Goal: Information Seeking & Learning: Check status

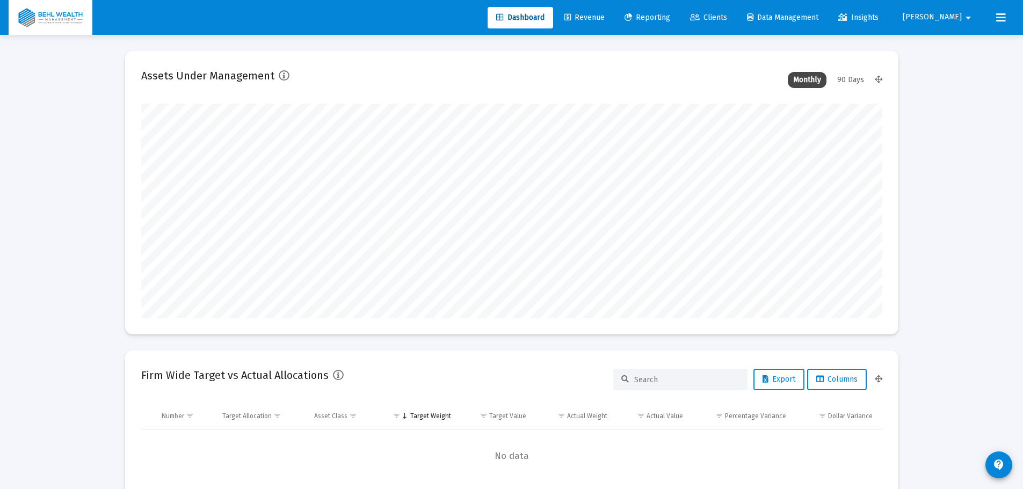
scroll to position [215, 399]
type input "[DATE]"
type input "[PERSON_NAME][EMAIL_ADDRESS][DOMAIN_NAME]"
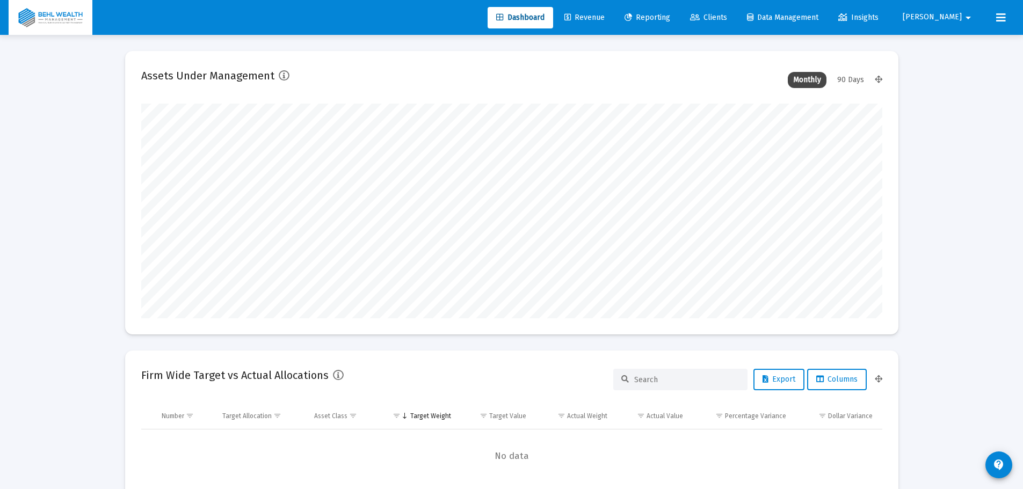
click at [670, 14] on span "Reporting" at bounding box center [647, 17] width 46 height 9
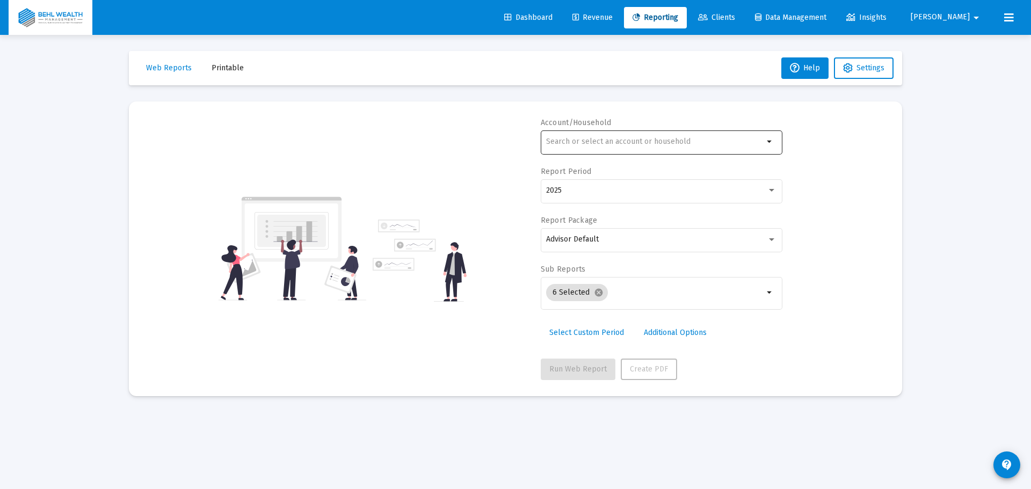
click at [652, 150] on div at bounding box center [654, 141] width 217 height 26
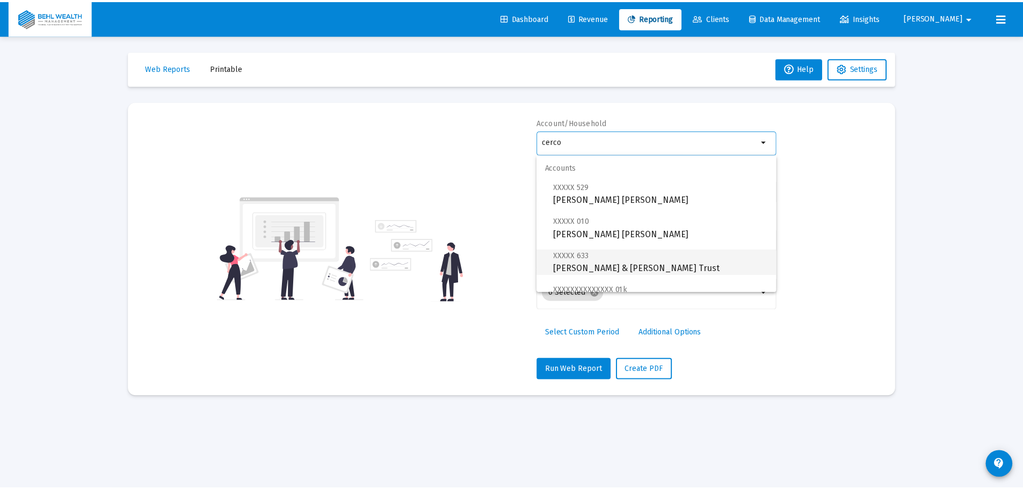
scroll to position [77, 0]
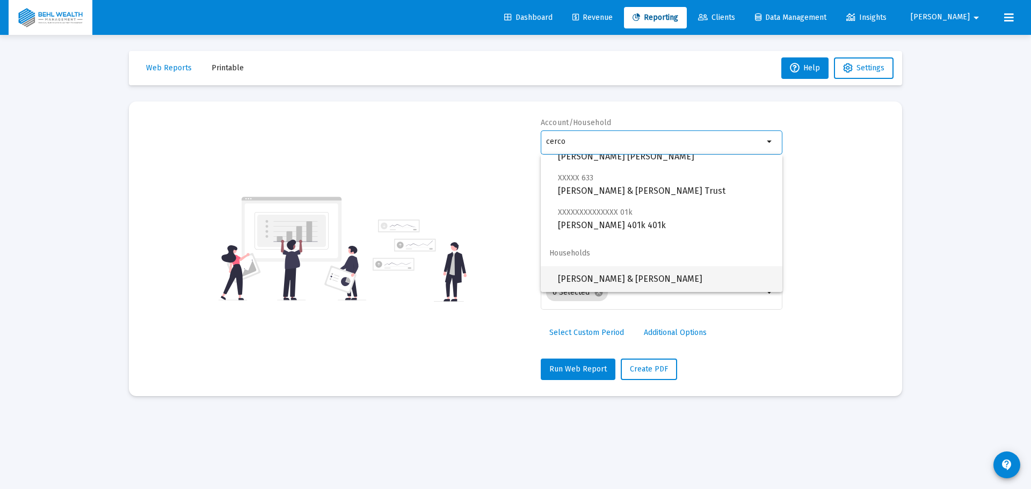
click at [670, 272] on span "[PERSON_NAME] & [PERSON_NAME]" at bounding box center [666, 279] width 216 height 26
type input "[PERSON_NAME] & [PERSON_NAME]"
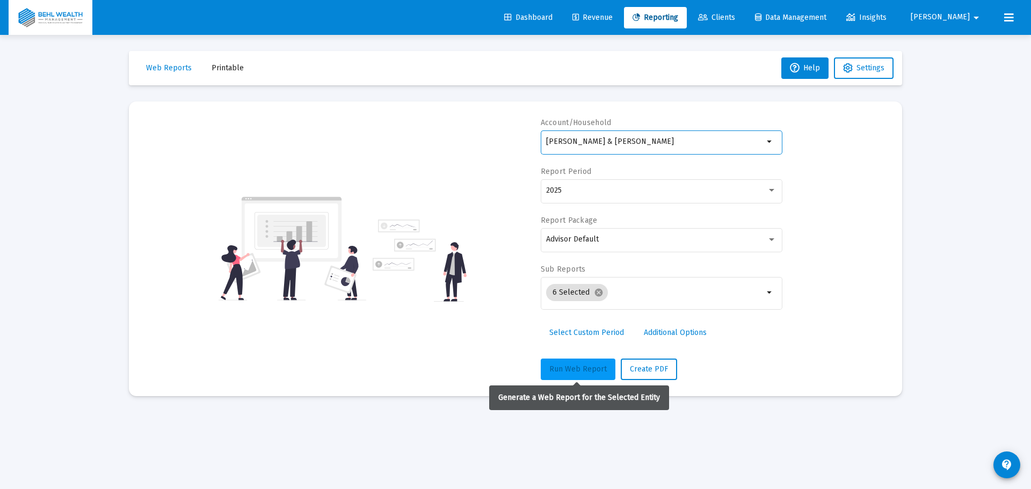
click at [607, 374] on button "Run Web Report" at bounding box center [578, 369] width 75 height 21
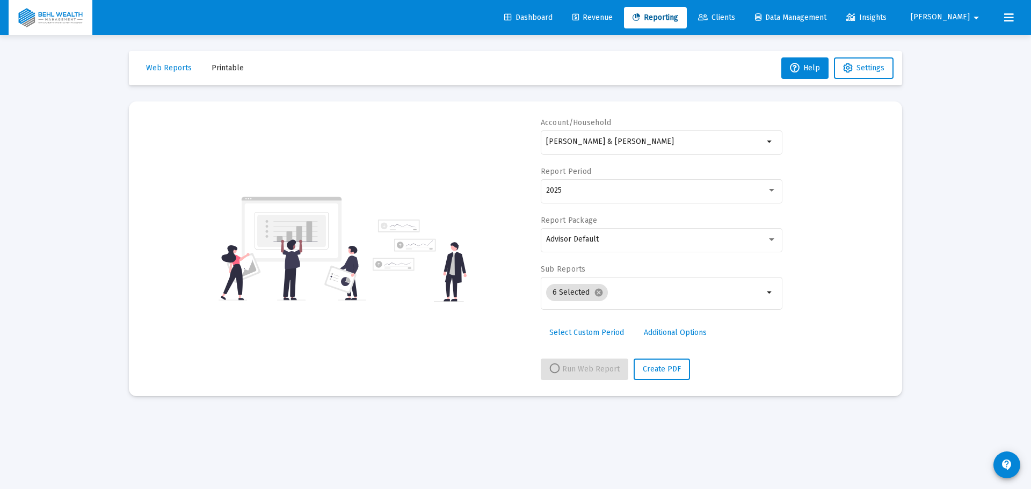
select select "View all"
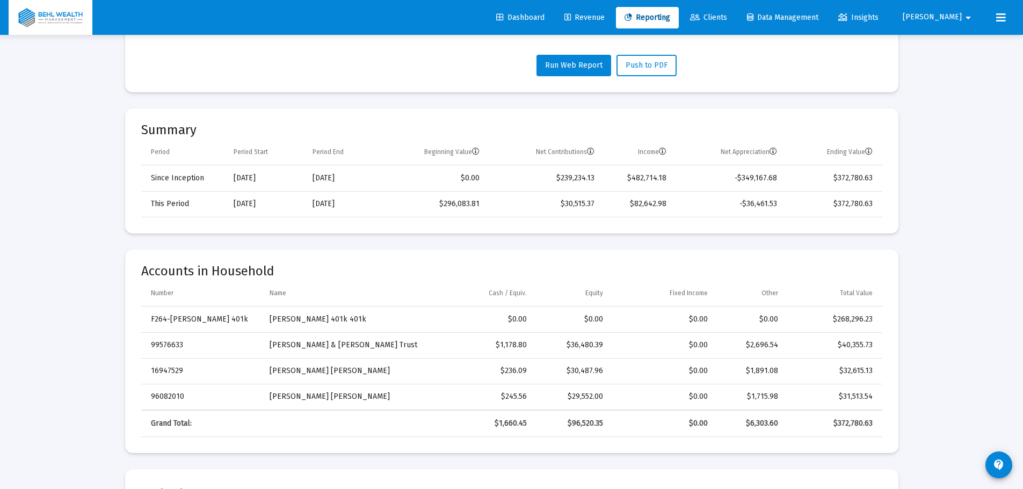
scroll to position [54, 0]
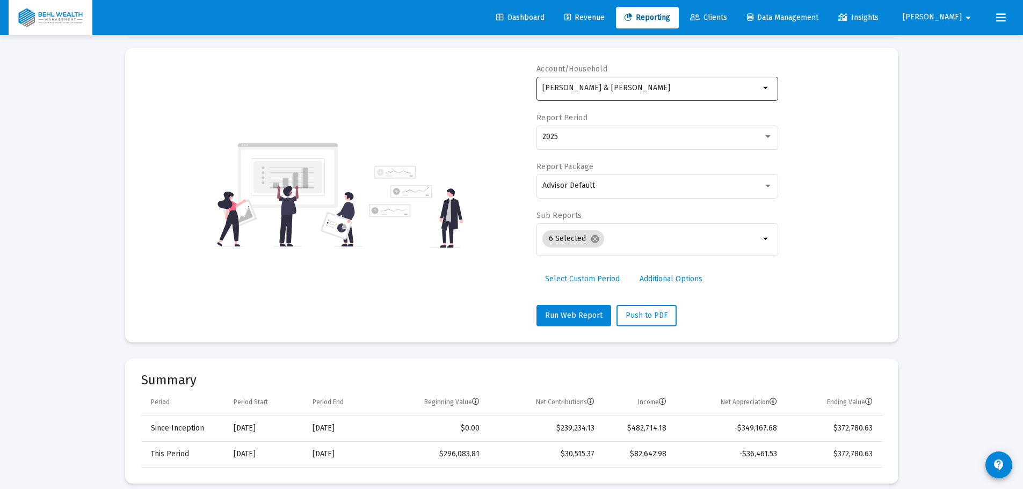
click at [687, 83] on div "[PERSON_NAME] & [PERSON_NAME]" at bounding box center [650, 88] width 217 height 26
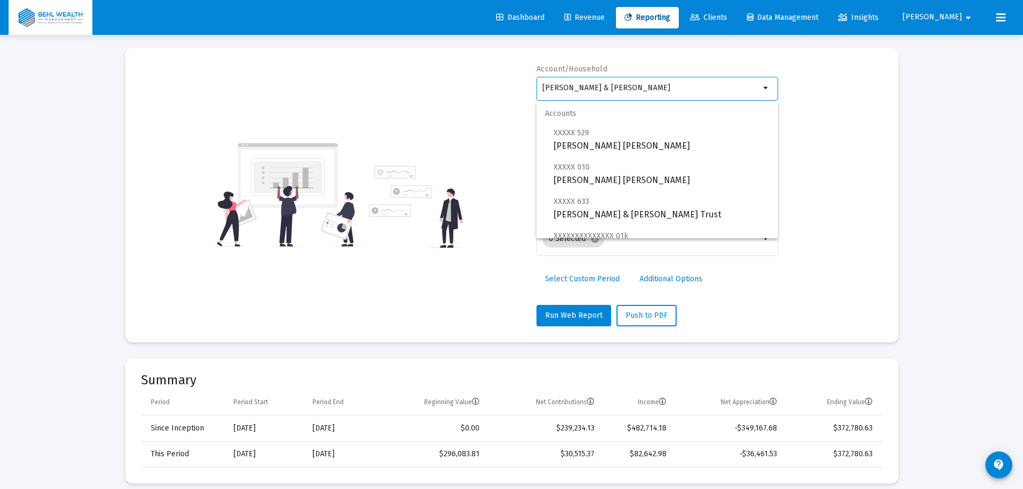
click at [814, 83] on div "Account/Household [PERSON_NAME] & [PERSON_NAME] arrow_drop_down Report Period 2…" at bounding box center [511, 195] width 741 height 263
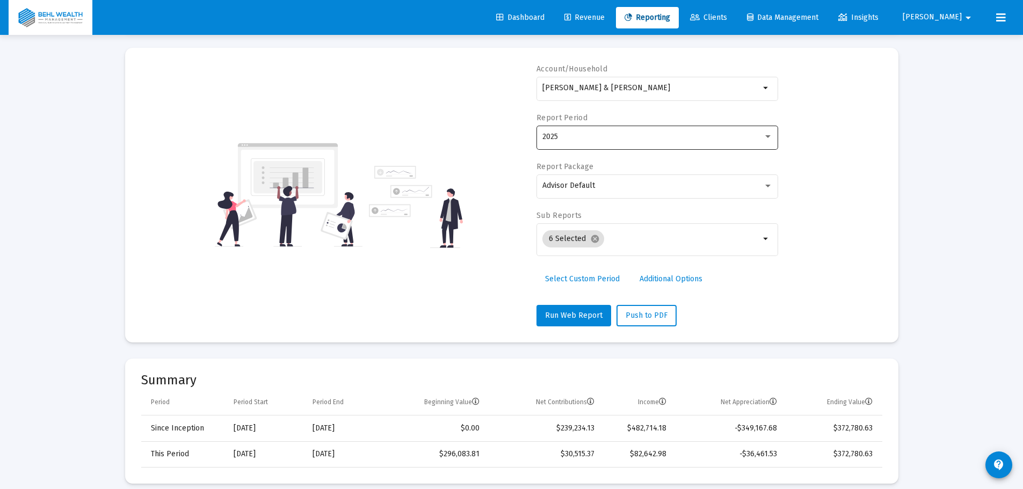
click at [708, 148] on div "2025" at bounding box center [657, 136] width 230 height 26
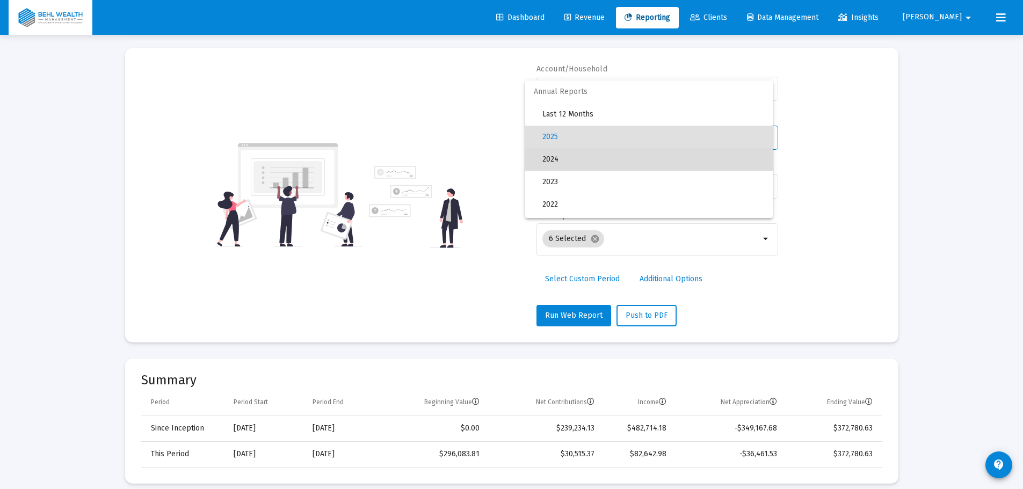
click at [670, 156] on span "2024" at bounding box center [653, 159] width 222 height 23
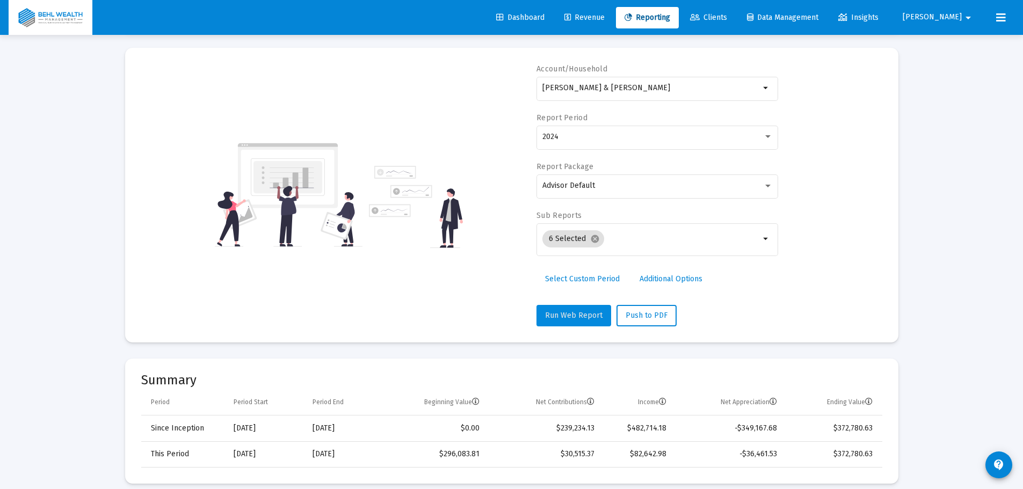
click at [581, 311] on span "Run Web Report" at bounding box center [573, 315] width 57 height 9
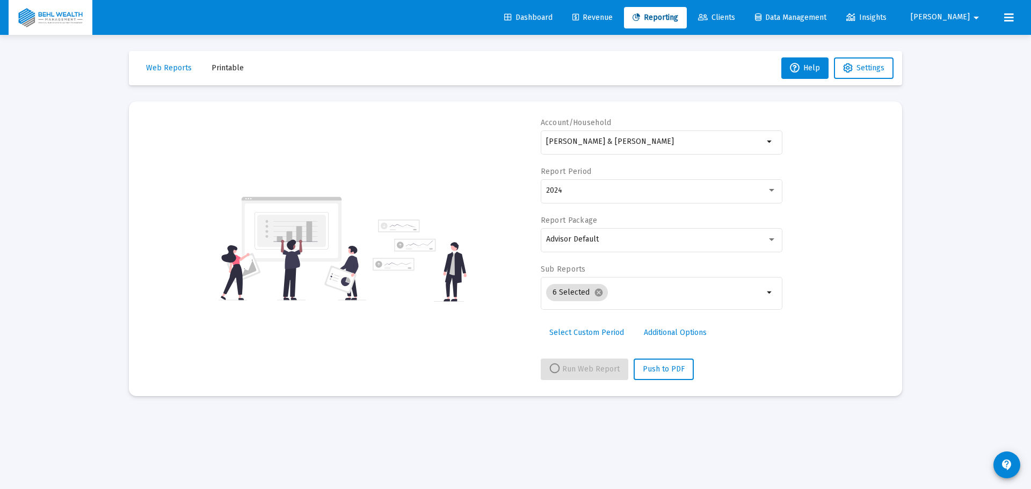
select select "View 1 year"
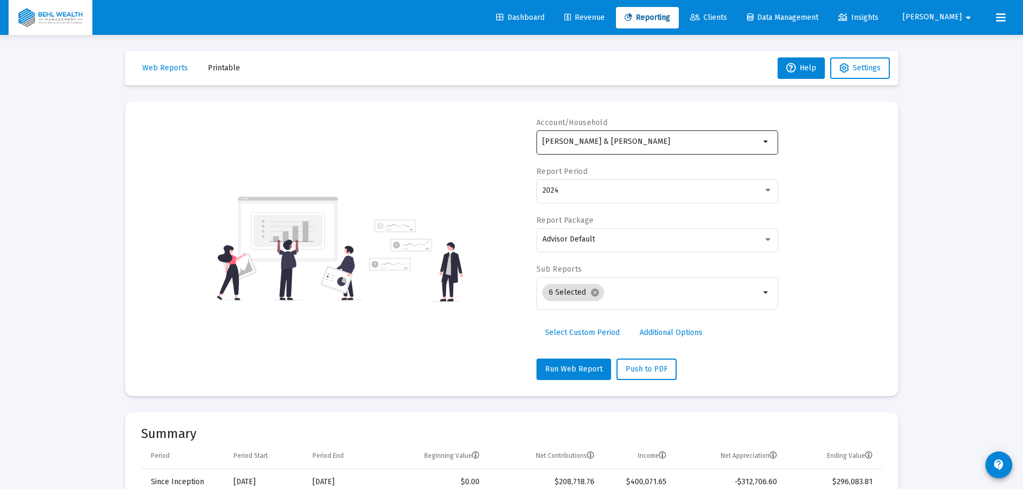
click at [671, 145] on input "[PERSON_NAME] & [PERSON_NAME]" at bounding box center [650, 141] width 217 height 9
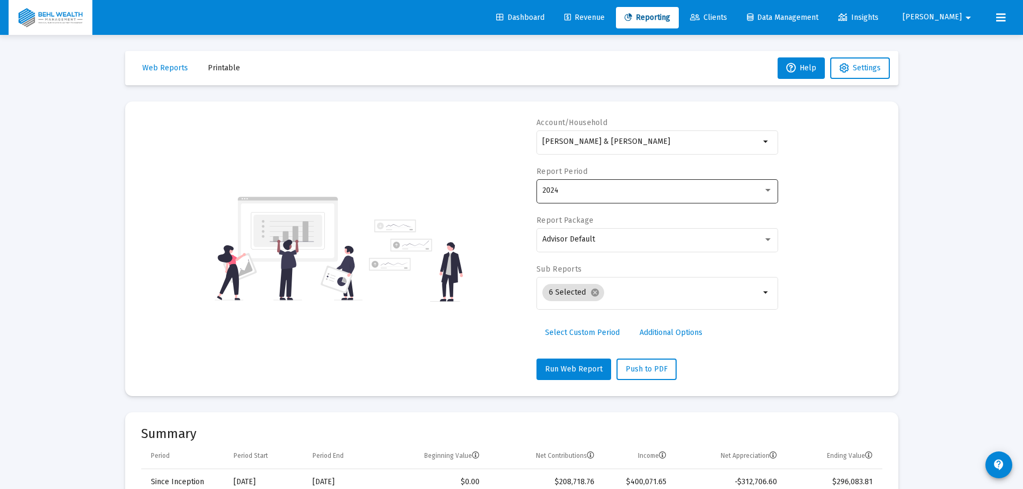
click at [695, 197] on div "2024" at bounding box center [657, 190] width 230 height 26
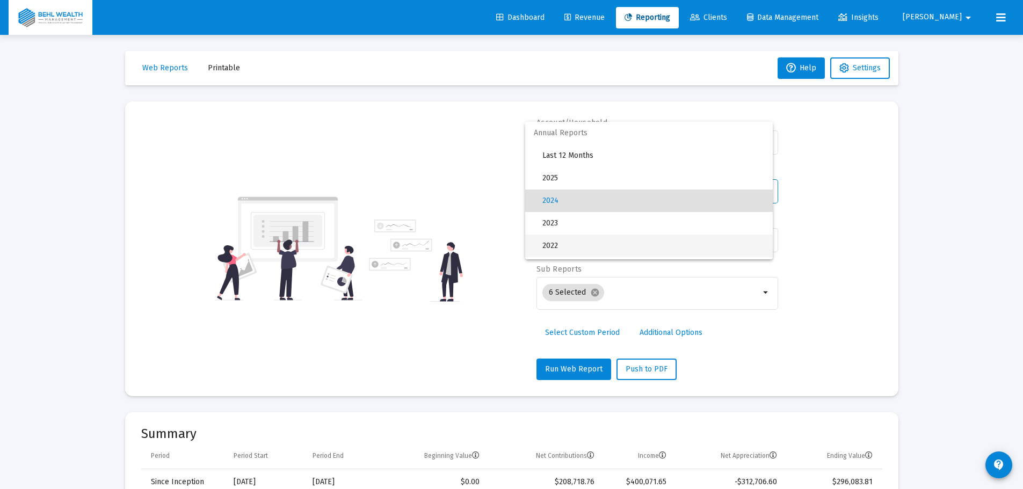
scroll to position [10, 0]
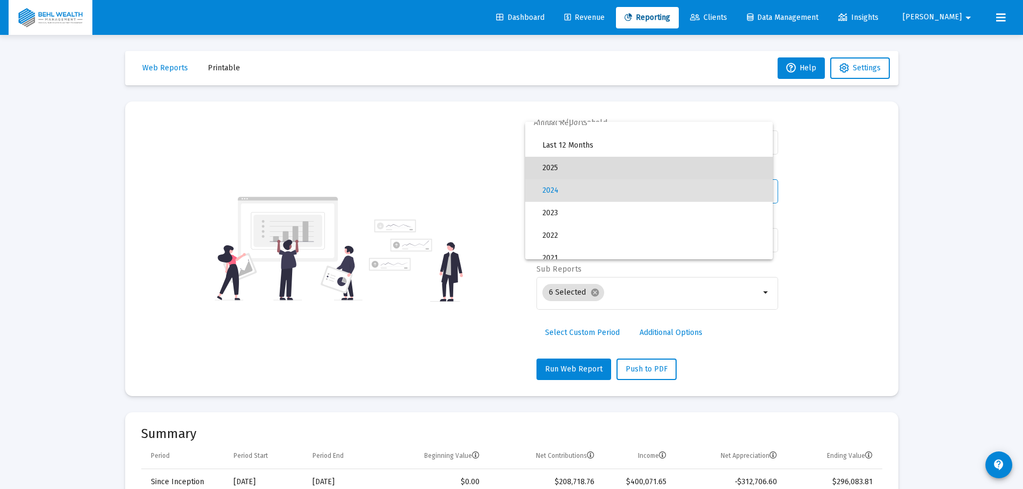
click at [674, 170] on span "2025" at bounding box center [653, 168] width 222 height 23
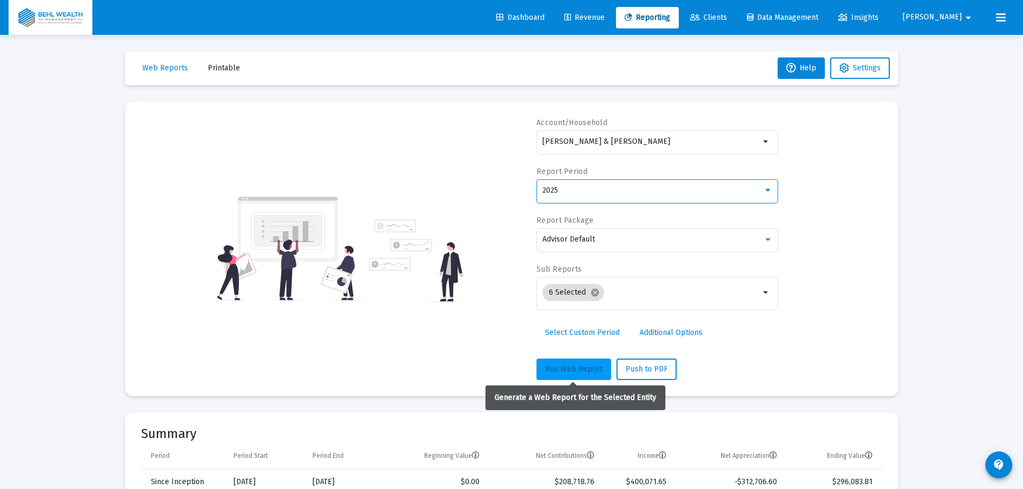
click at [592, 367] on span "Run Web Report" at bounding box center [573, 369] width 57 height 9
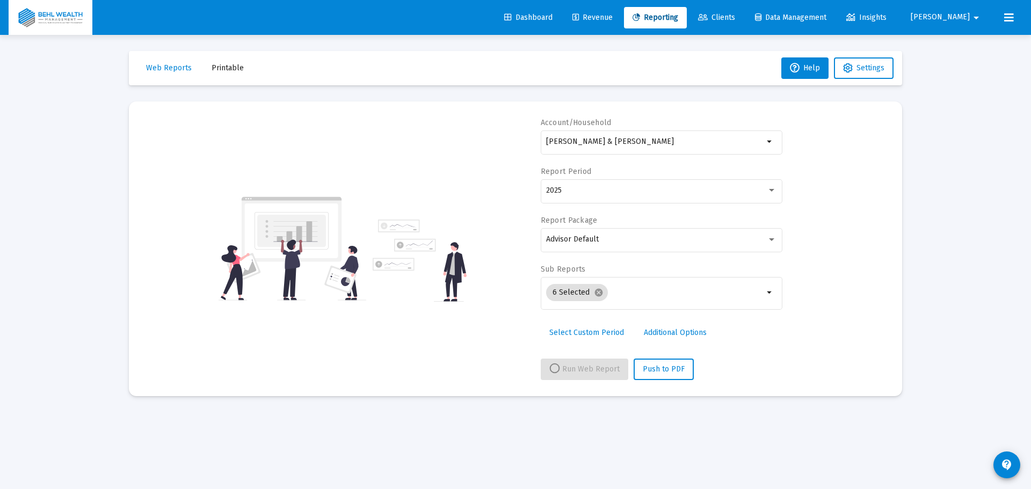
select select "View all"
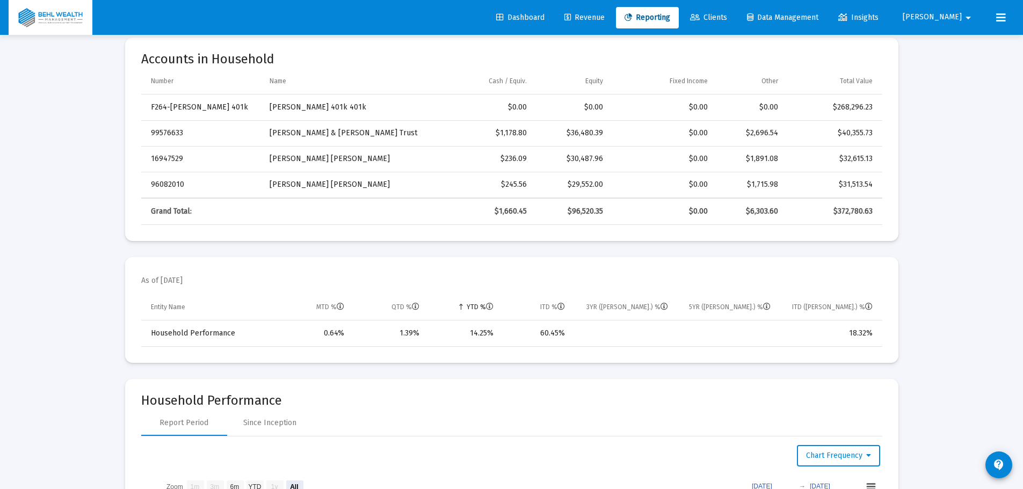
scroll to position [376, 0]
